Goal: Task Accomplishment & Management: Manage account settings

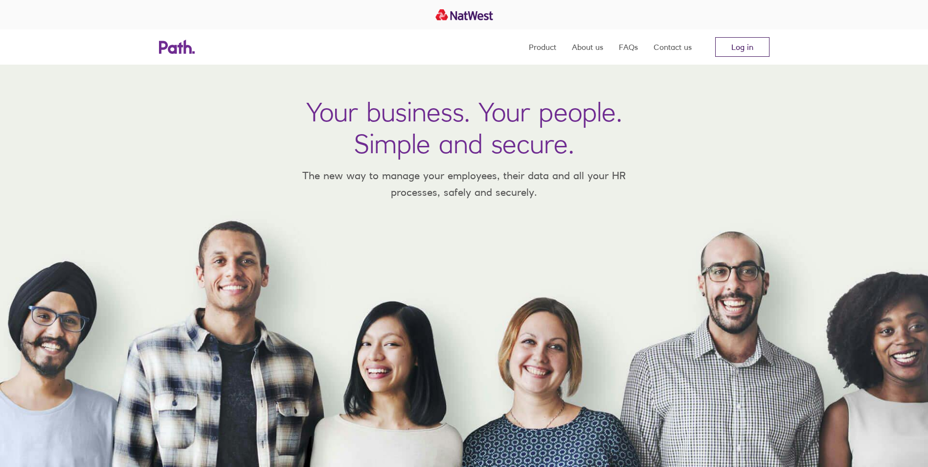
click at [741, 49] on link "Log in" at bounding box center [742, 47] width 54 height 20
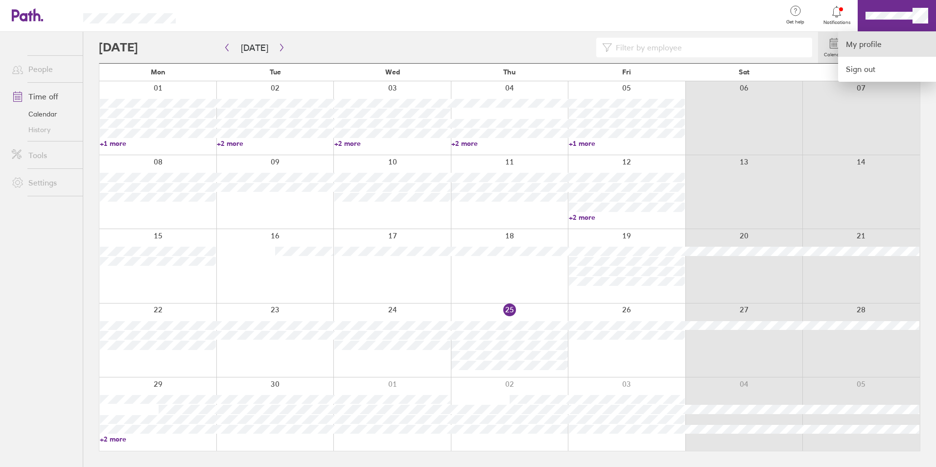
click at [865, 49] on link "My profile" at bounding box center [887, 44] width 98 height 25
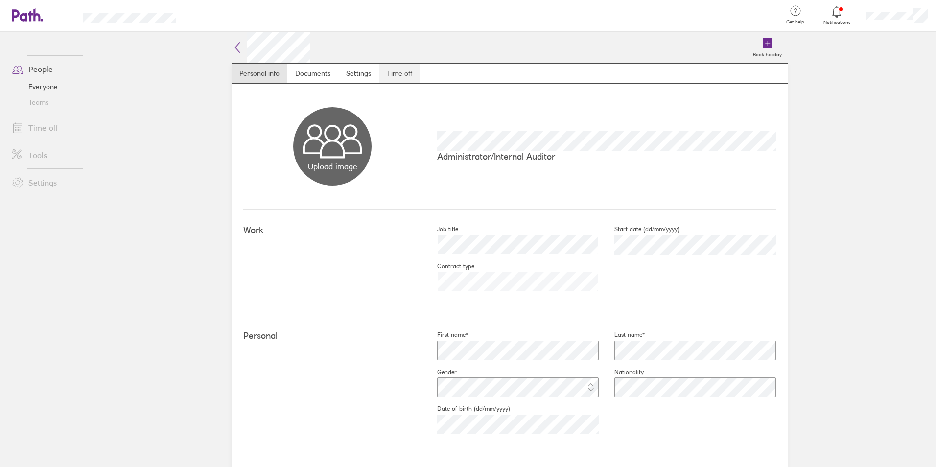
click at [396, 73] on link "Time off" at bounding box center [399, 74] width 41 height 20
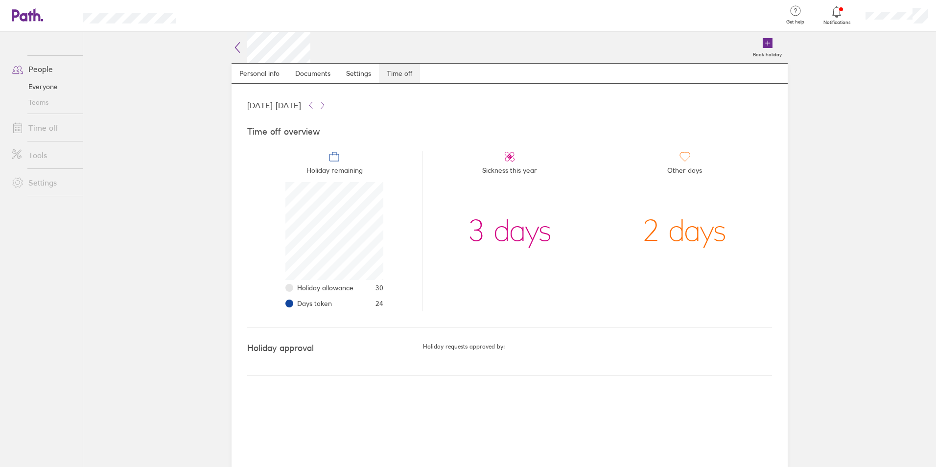
scroll to position [98, 98]
